Goal: Use online tool/utility: Use online tool/utility

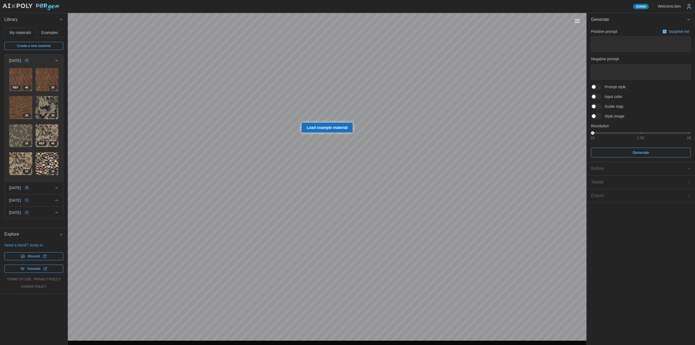
click at [608, 18] on span "Generate" at bounding box center [639, 19] width 96 height 13
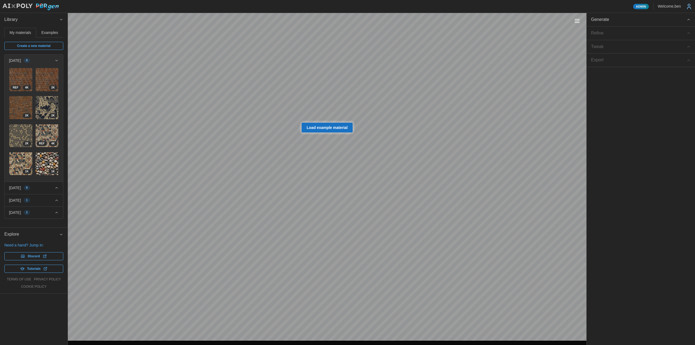
click at [608, 18] on span "Generate" at bounding box center [639, 19] width 96 height 13
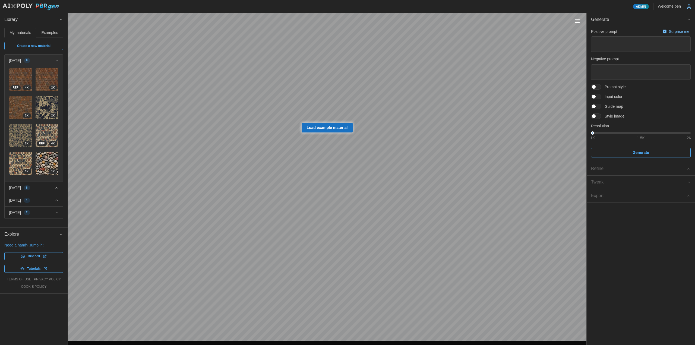
click at [601, 8] on div "Admin Welcome, ben" at bounding box center [347, 6] width 691 height 8
click at [44, 107] on img at bounding box center [47, 107] width 23 height 23
type input "****"
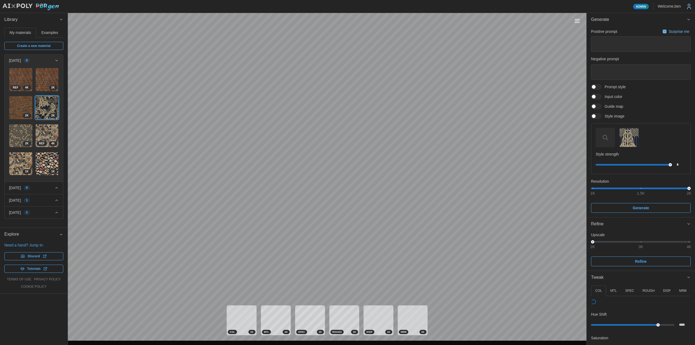
click at [576, 24] on button "Toggle viewport controls" at bounding box center [578, 21] width 8 height 8
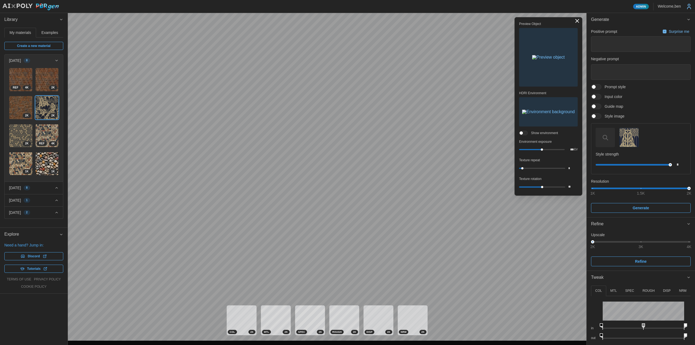
click at [544, 59] on img "button" at bounding box center [548, 57] width 33 height 4
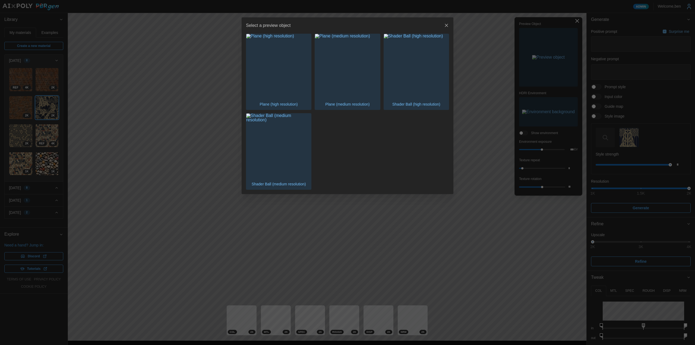
click at [424, 85] on img "button" at bounding box center [416, 66] width 65 height 65
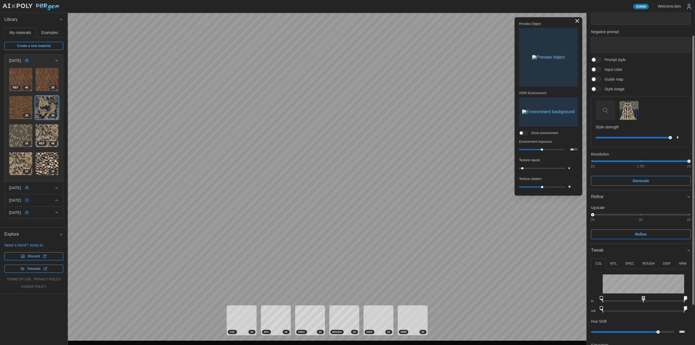
scroll to position [49, 0]
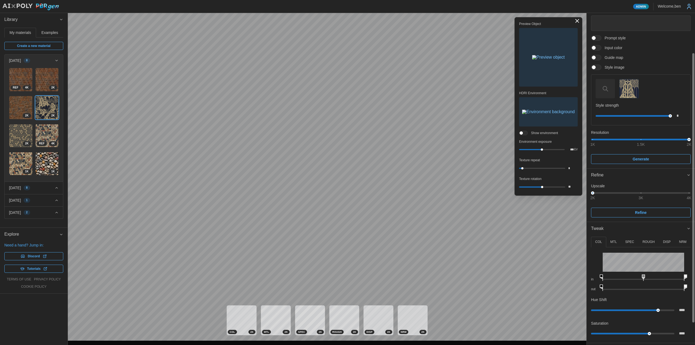
click at [657, 311] on div at bounding box center [658, 310] width 3 height 3
type input "**"
click at [578, 22] on button "Toggle viewport controls" at bounding box center [578, 21] width 8 height 8
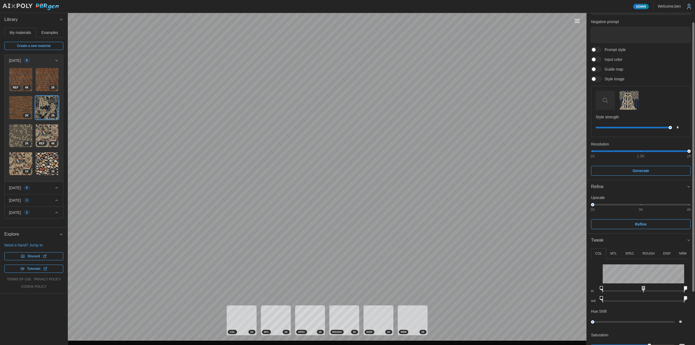
scroll to position [0, 0]
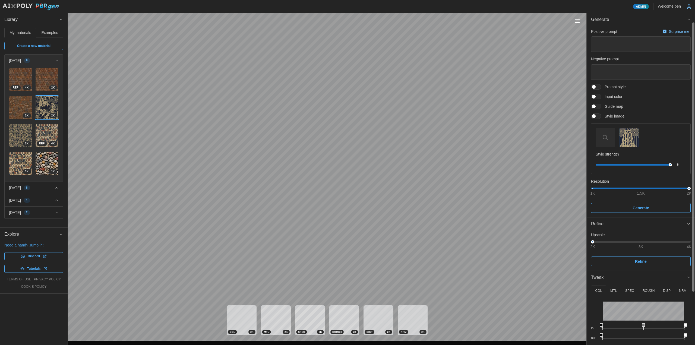
click at [693, 69] on div at bounding box center [694, 157] width 2 height 269
